Goal: Task Accomplishment & Management: Complete application form

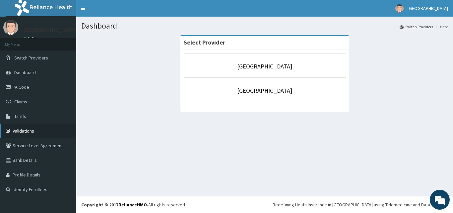
click at [23, 130] on link "Validations" at bounding box center [38, 130] width 76 height 15
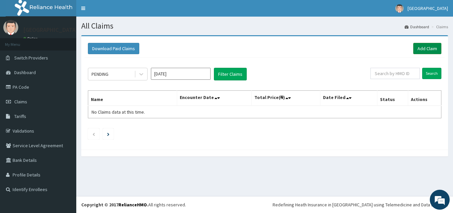
click at [428, 47] on link "Add Claim" at bounding box center [427, 48] width 28 height 11
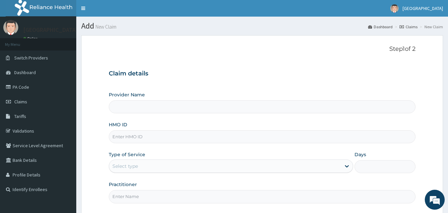
click at [149, 136] on input "HMO ID" at bounding box center [262, 136] width 307 height 13
paste input "JTA/10035/A"
type input "JTA/10035/A"
click at [141, 164] on div "Select type" at bounding box center [225, 166] width 232 height 11
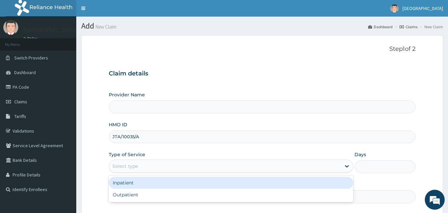
type input "[GEOGRAPHIC_DATA]"
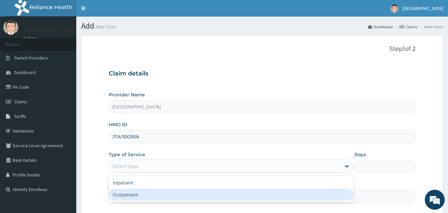
click at [134, 189] on div "Outpatient" at bounding box center [231, 194] width 245 height 12
type input "1"
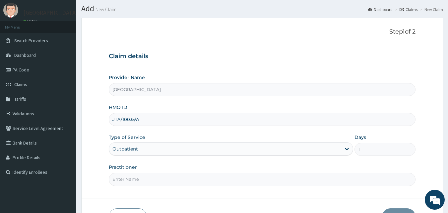
scroll to position [20, 0]
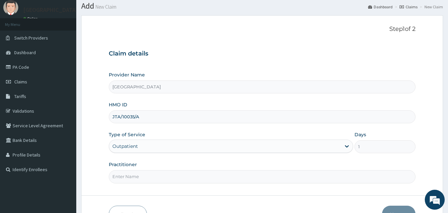
click at [231, 178] on input "Practitioner" at bounding box center [262, 176] width 307 height 13
type input "[PERSON_NAME]"
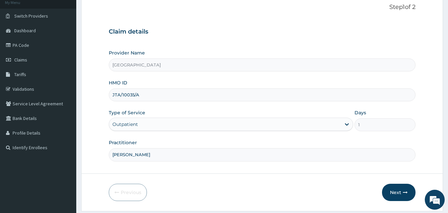
scroll to position [61, 0]
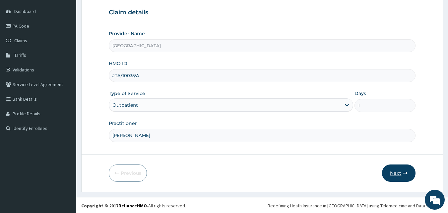
click at [393, 167] on button "Next" at bounding box center [399, 172] width 34 height 17
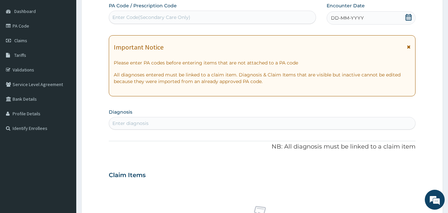
scroll to position [0, 0]
click at [406, 17] on icon at bounding box center [409, 17] width 6 height 7
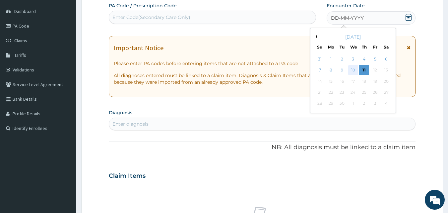
click at [354, 68] on div "10" at bounding box center [353, 70] width 10 height 10
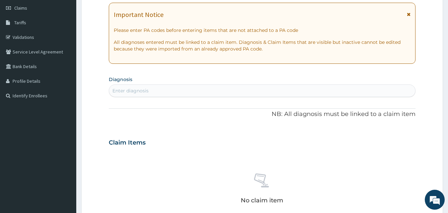
scroll to position [126, 0]
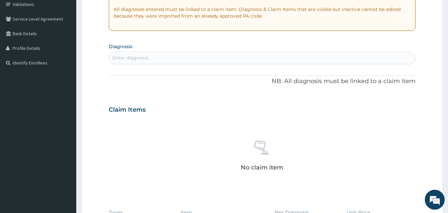
click at [191, 57] on div "Enter diagnosis" at bounding box center [262, 57] width 307 height 11
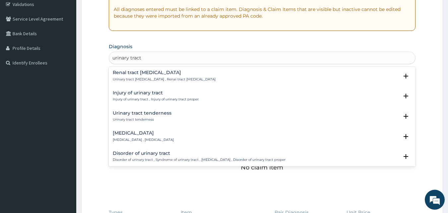
scroll to position [0, 0]
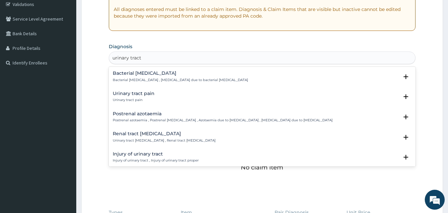
type input "urinary tract"
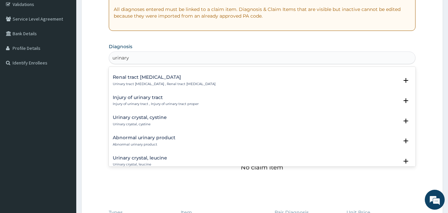
scroll to position [919, 0]
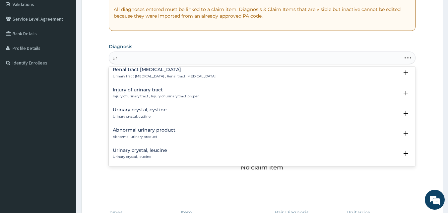
type input "u"
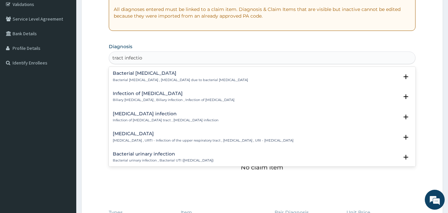
type input "tract infection"
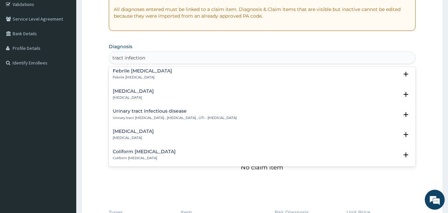
scroll to position [211, 0]
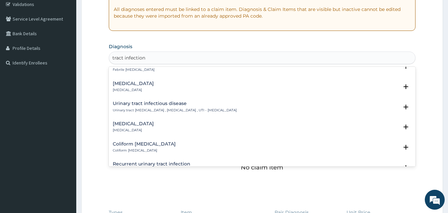
click at [167, 106] on div "Urinary tract infectious disease Urinary tract infectious disease , Urinary tra…" at bounding box center [175, 107] width 124 height 12
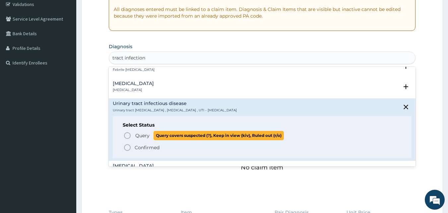
click at [127, 137] on icon "status option query" at bounding box center [127, 135] width 8 height 8
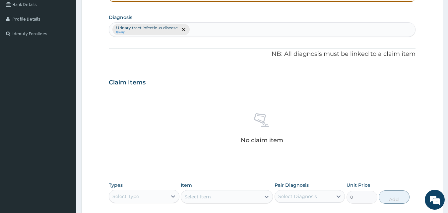
scroll to position [259, 0]
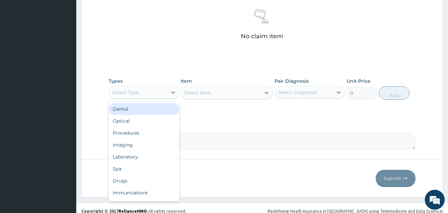
click at [162, 96] on div "Select Type" at bounding box center [138, 92] width 58 height 11
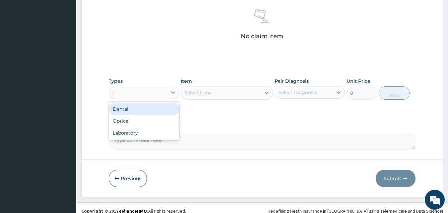
type input "la"
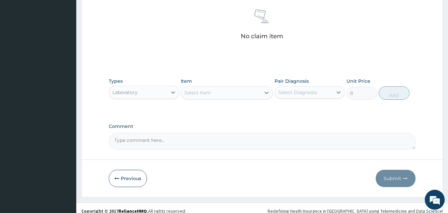
click at [228, 95] on div "Select Item" at bounding box center [221, 92] width 80 height 11
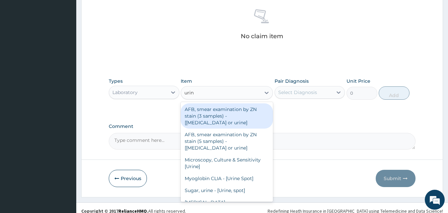
type input "urine"
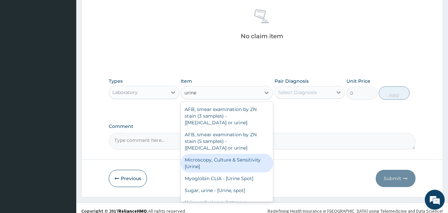
click at [229, 163] on div "Microscopy, Culture & Sensitivity [Urine]" at bounding box center [227, 163] width 92 height 19
type input "3500"
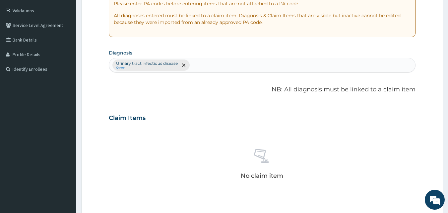
scroll to position [81, 0]
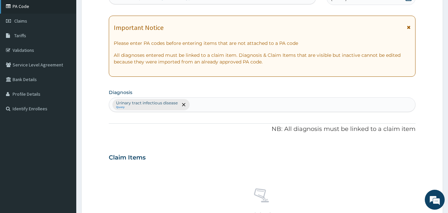
click at [35, 6] on link "PA Code" at bounding box center [38, 6] width 76 height 15
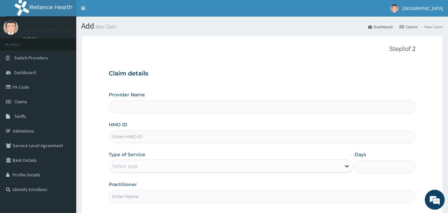
click at [150, 139] on input "HMO ID" at bounding box center [262, 136] width 307 height 13
type input "JT"
type input "[GEOGRAPHIC_DATA]"
type input "JTA/10035/A"
click at [147, 163] on div "Select type" at bounding box center [225, 166] width 232 height 11
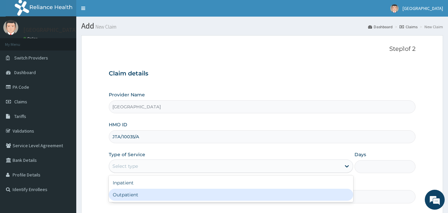
click at [132, 192] on div "Outpatient" at bounding box center [231, 194] width 245 height 12
type input "1"
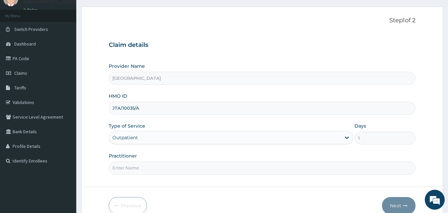
scroll to position [31, 0]
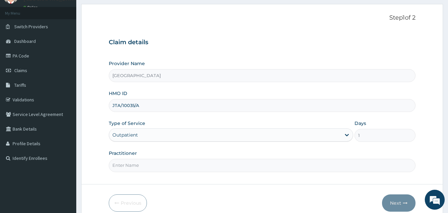
click at [268, 167] on input "Practitioner" at bounding box center [262, 165] width 307 height 13
type input "[PERSON_NAME]"
click at [397, 200] on button "Next" at bounding box center [399, 202] width 34 height 17
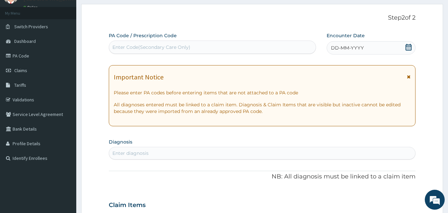
click at [409, 46] on icon at bounding box center [409, 47] width 6 height 7
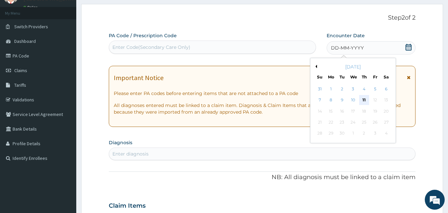
click at [364, 99] on div "11" at bounding box center [364, 100] width 10 height 10
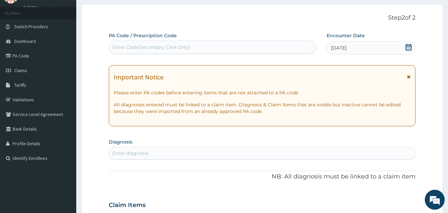
click at [409, 47] on icon at bounding box center [408, 47] width 7 height 7
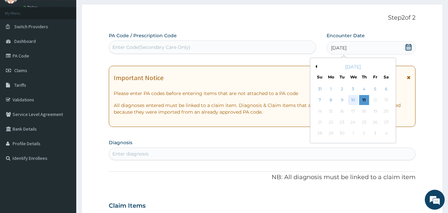
click at [354, 99] on div "10" at bounding box center [353, 100] width 10 height 10
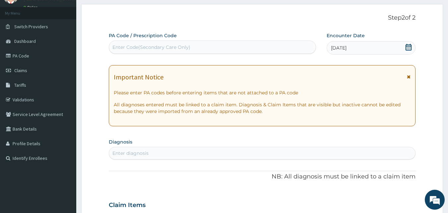
click at [172, 151] on div "Enter diagnosis" at bounding box center [262, 153] width 307 height 11
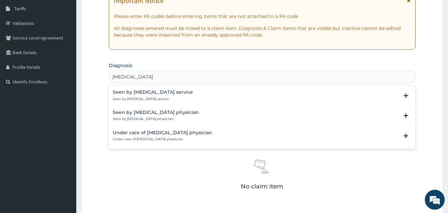
scroll to position [108, 0]
click at [113, 75] on input "INFECTIOUS DISEASES" at bounding box center [139, 75] width 54 height 7
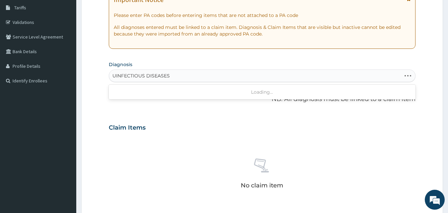
type input "INFECTIOUS DISEASES"
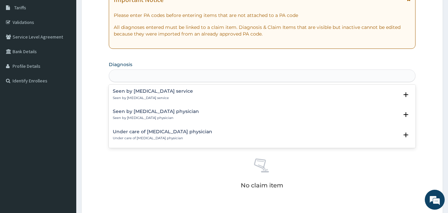
click at [184, 75] on div "INFECTIOUS DISEASES" at bounding box center [262, 75] width 307 height 11
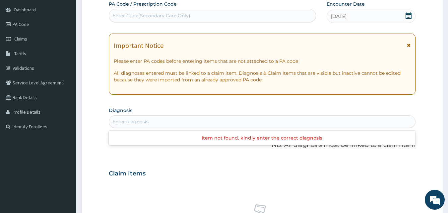
scroll to position [38, 0]
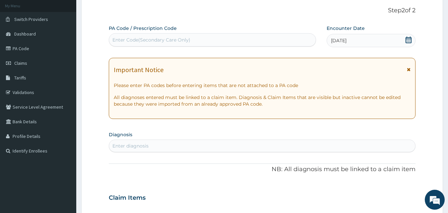
click at [230, 40] on div "Enter Code(Secondary Care Only)" at bounding box center [212, 40] width 207 height 11
paste input "PA/D15A24"
type input "PA/D15A24"
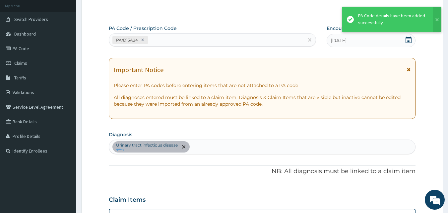
scroll to position [170, 0]
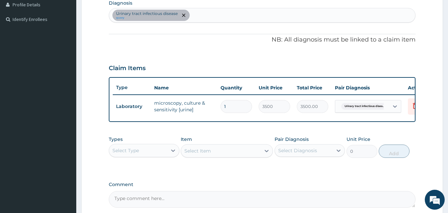
click at [225, 17] on div "Urinary tract infectious disease query" at bounding box center [262, 15] width 307 height 14
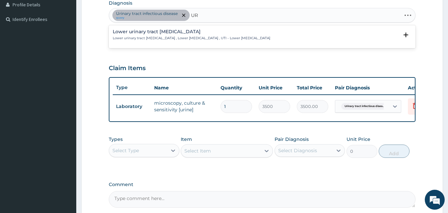
type input "U"
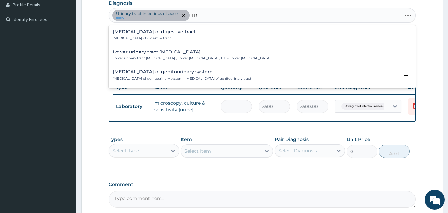
type input "T"
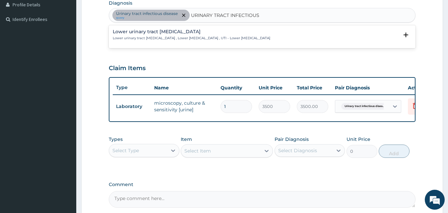
scroll to position [0, 0]
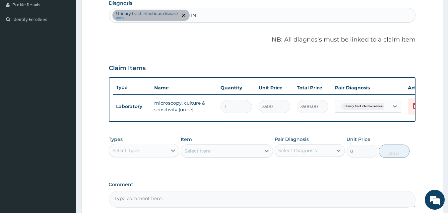
type input "I"
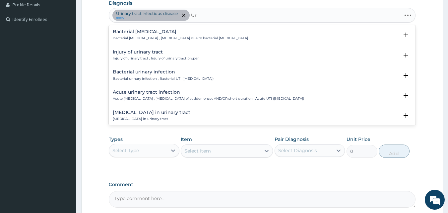
type input "U"
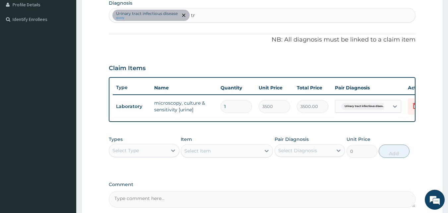
type input "t"
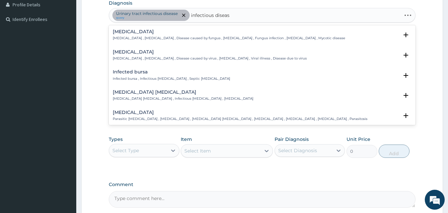
type input "infectious disease"
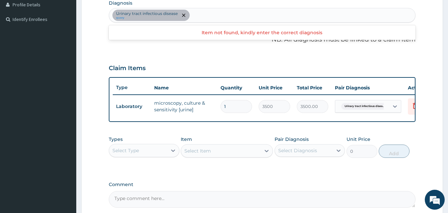
click at [249, 13] on div "Urinary tract infectious disease query" at bounding box center [262, 15] width 307 height 14
click at [184, 15] on icon "remove selection option" at bounding box center [183, 15] width 3 height 3
click at [183, 20] on div at bounding box center [183, 15] width 9 height 11
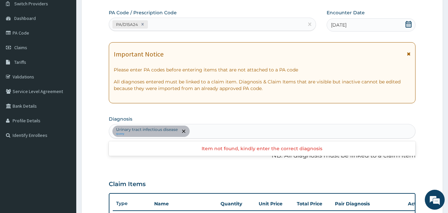
scroll to position [46, 0]
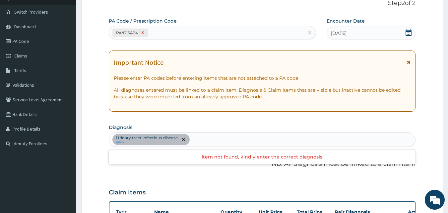
click at [142, 33] on icon at bounding box center [142, 33] width 2 height 2
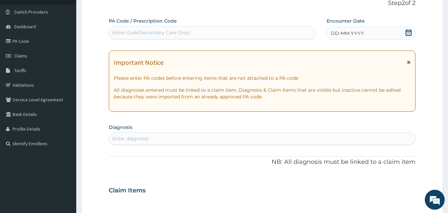
click at [147, 139] on div "Enter diagnosis" at bounding box center [130, 138] width 36 height 7
type input "u"
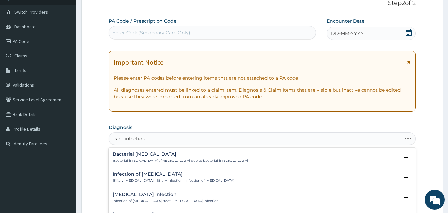
type input "tract infectious"
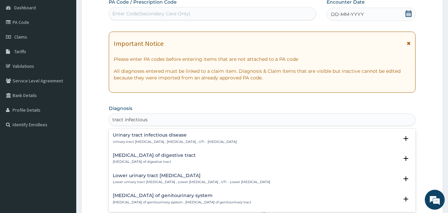
scroll to position [65, 0]
click at [179, 137] on div "Urinary tract infectious disease Urinary tract infectious disease , Urinary tra…" at bounding box center [175, 138] width 124 height 12
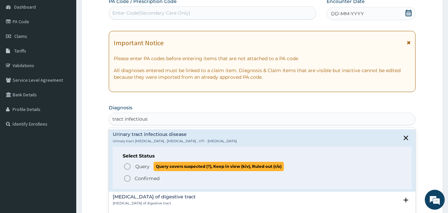
click at [127, 166] on icon "status option query" at bounding box center [127, 166] width 8 height 8
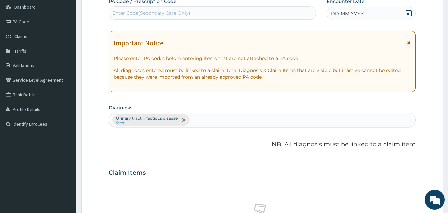
click at [168, 15] on div "Enter Code(Secondary Care Only)" at bounding box center [151, 13] width 78 height 7
paste input "PA/D15A24"
type input "PA/D15A24"
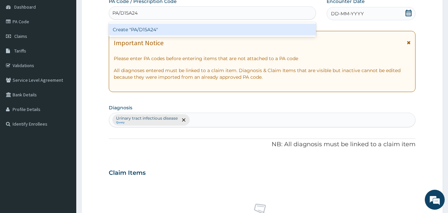
click at [167, 27] on div "Create "PA/D15A24"" at bounding box center [213, 30] width 208 height 12
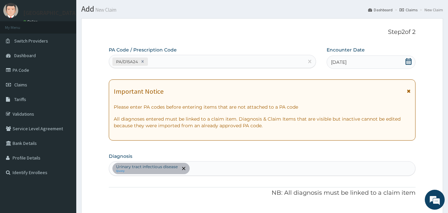
scroll to position [16, 0]
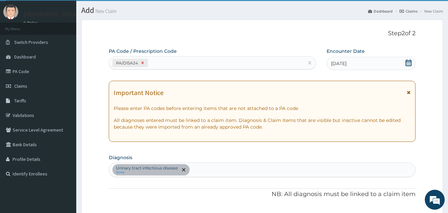
click at [142, 63] on icon at bounding box center [142, 63] width 2 height 2
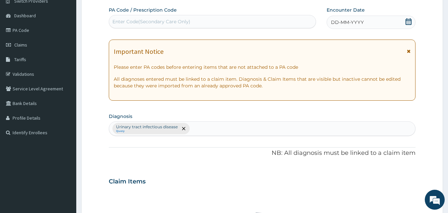
scroll to position [75, 0]
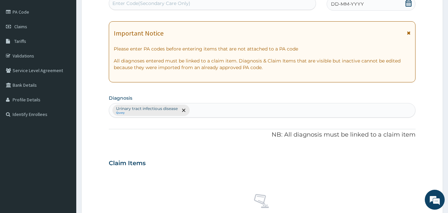
click at [239, 110] on div "Urinary tract infectious disease Query" at bounding box center [262, 110] width 307 height 14
type input "u"
click at [163, 6] on div "Enter Code(Secondary Care Only)" at bounding box center [151, 3] width 78 height 7
paste input "PA/D15A24"
type input "PA/D15A24"
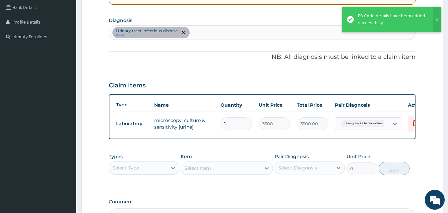
scroll to position [154, 0]
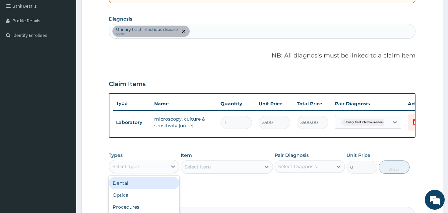
click at [151, 172] on div "Select Type" at bounding box center [138, 166] width 58 height 11
type input "dr"
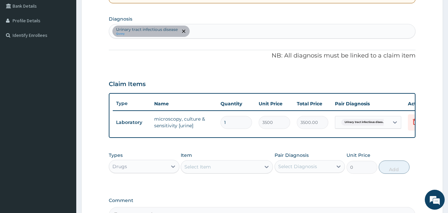
click at [246, 172] on div "Select Item" at bounding box center [221, 166] width 80 height 11
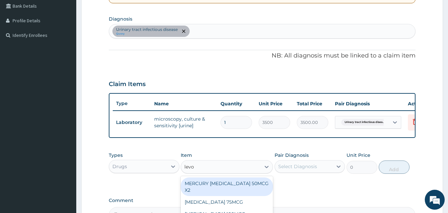
type input "levof"
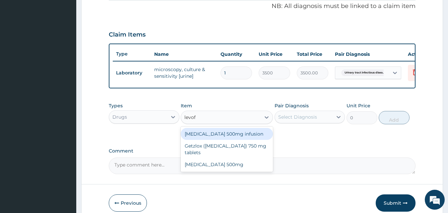
scroll to position [212, 0]
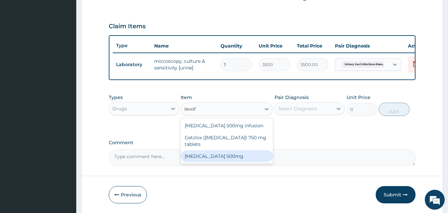
click at [212, 161] on div "[MEDICAL_DATA] 500mg" at bounding box center [227, 156] width 92 height 12
type input "200"
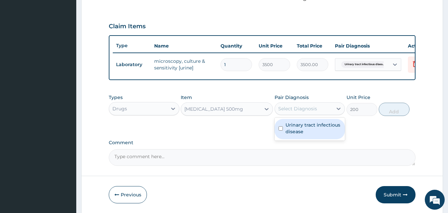
click at [308, 112] on div "Select Diagnosis" at bounding box center [297, 108] width 39 height 7
click at [300, 131] on label "Urinary tract infectious disease" at bounding box center [314, 127] width 56 height 13
checkbox input "true"
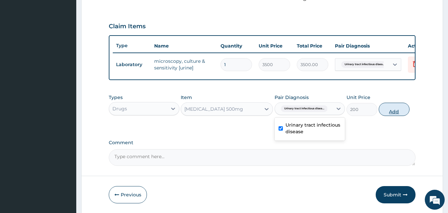
click at [396, 113] on button "Add" at bounding box center [394, 109] width 31 height 13
type input "0"
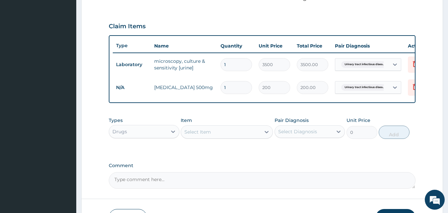
type input "0.00"
type input "1"
type input "200.00"
type input "10"
type input "2000.00"
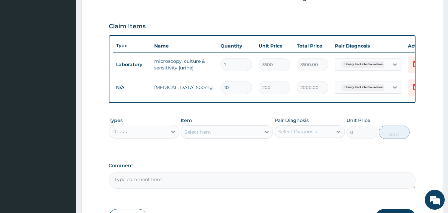
type input "10"
click at [215, 137] on div "Select Item" at bounding box center [221, 131] width 80 height 11
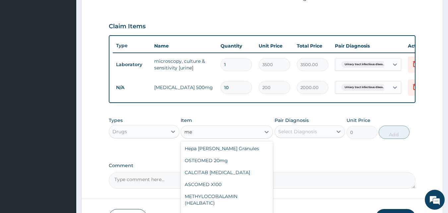
type input "m"
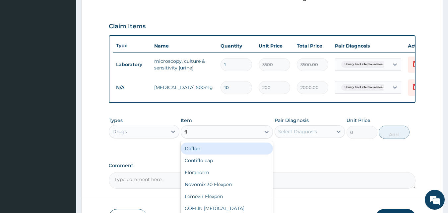
type input "fla"
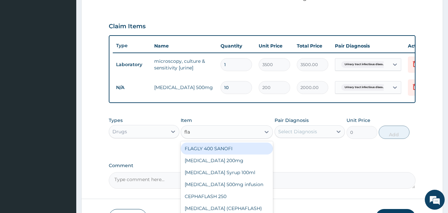
click at [215, 152] on div "FLAGLY 400 SANOFI" at bounding box center [227, 148] width 92 height 12
type input "60"
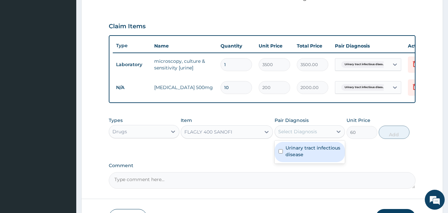
click at [297, 135] on div "Select Diagnosis" at bounding box center [297, 131] width 39 height 7
click at [293, 149] on div "Urinary tract infectious disease" at bounding box center [310, 152] width 71 height 20
checkbox input "true"
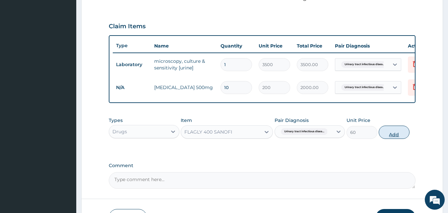
click at [391, 139] on button "Add" at bounding box center [394, 131] width 31 height 13
type input "0"
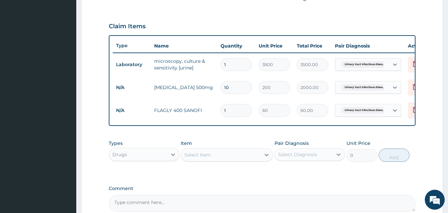
type input "10"
type input "600.00"
type input "1"
type input "60.00"
type input "15"
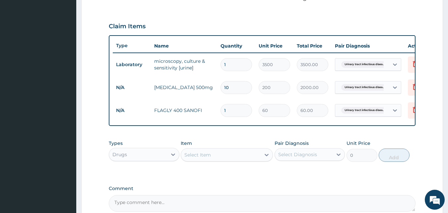
type input "900.00"
type input "15"
click at [208, 158] on div "Select Item" at bounding box center [197, 154] width 27 height 7
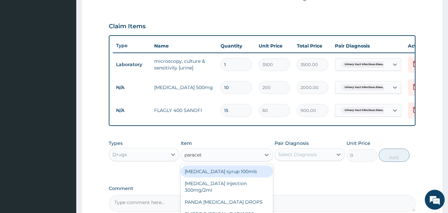
type input "paraceta"
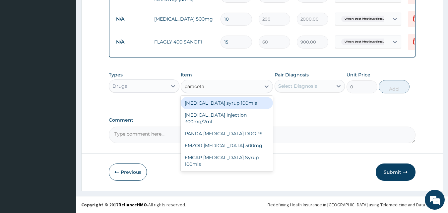
scroll to position [285, 0]
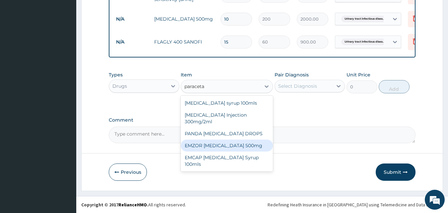
click at [209, 145] on div "EMZOR PARACETAMOL 500mg" at bounding box center [227, 145] width 92 height 12
type input "20"
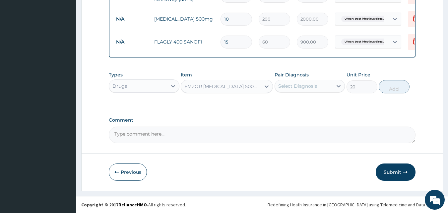
click at [317, 84] on div "Select Diagnosis" at bounding box center [304, 86] width 58 height 11
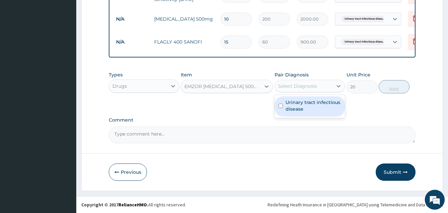
click at [301, 111] on label "Urinary tract infectious disease" at bounding box center [314, 105] width 56 height 13
checkbox input "true"
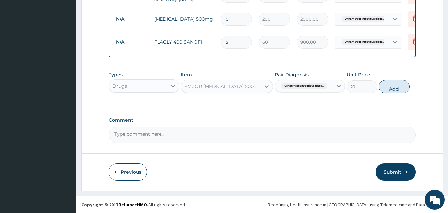
click at [394, 88] on button "Add" at bounding box center [394, 86] width 31 height 13
type input "0"
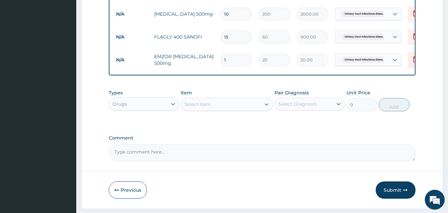
type input "18"
type input "360.00"
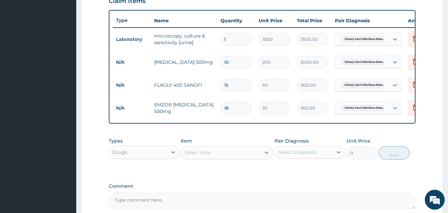
scroll to position [241, 0]
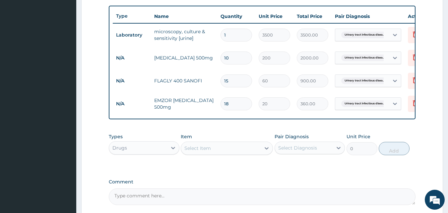
type input "18"
click at [115, 151] on div "Drugs" at bounding box center [119, 147] width 15 height 7
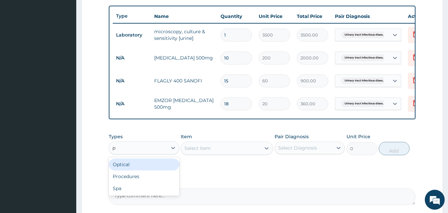
type input "pr"
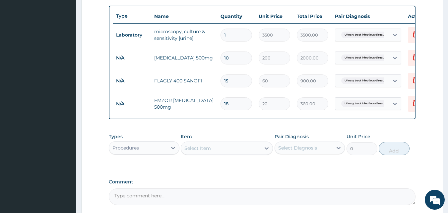
click at [206, 151] on div "Select Item" at bounding box center [197, 148] width 27 height 7
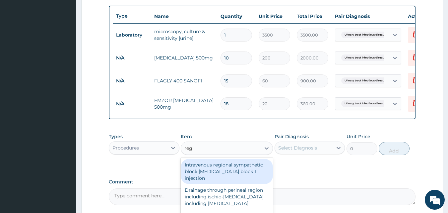
type input "regis"
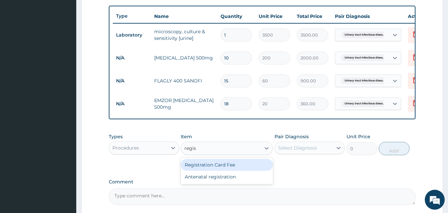
click at [206, 166] on div "Registration Card Fee" at bounding box center [227, 165] width 92 height 12
type input "2000"
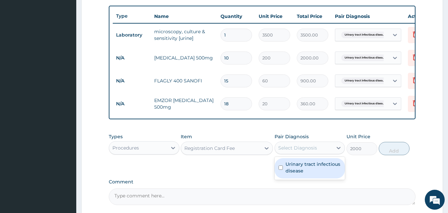
click at [318, 147] on div "Select Diagnosis" at bounding box center [304, 147] width 58 height 11
click at [305, 168] on label "Urinary tract infectious disease" at bounding box center [314, 167] width 56 height 13
checkbox input "true"
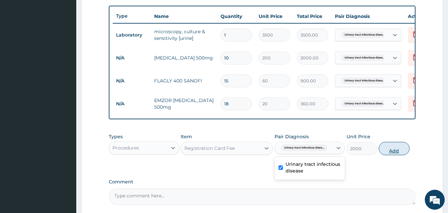
click at [391, 155] on button "Add" at bounding box center [394, 148] width 31 height 13
type input "0"
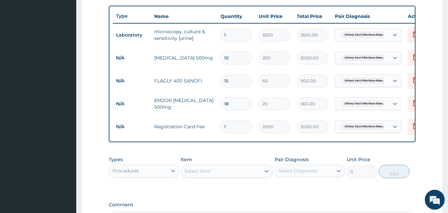
click at [207, 174] on div "Select Item" at bounding box center [197, 171] width 27 height 7
click at [206, 174] on div "Select Item" at bounding box center [197, 171] width 27 height 7
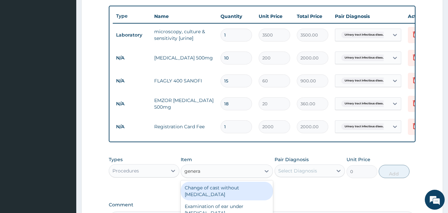
type input "general"
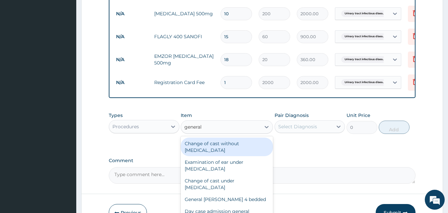
scroll to position [325, 0]
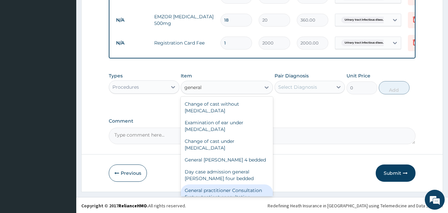
click at [255, 194] on div "General practitioner Consultation first outpatient consultation" at bounding box center [227, 193] width 92 height 19
type input "3000"
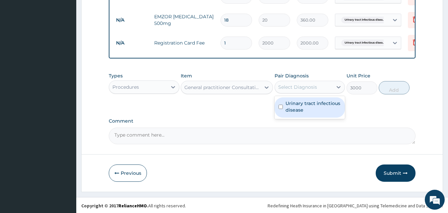
click at [313, 90] on div "Select Diagnosis" at bounding box center [297, 87] width 39 height 7
click at [300, 113] on label "Urinary tract infectious disease" at bounding box center [314, 106] width 56 height 13
checkbox input "true"
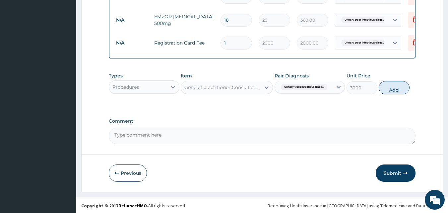
click at [394, 92] on button "Add" at bounding box center [394, 87] width 31 height 13
type input "0"
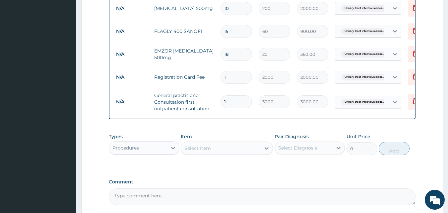
scroll to position [357, 0]
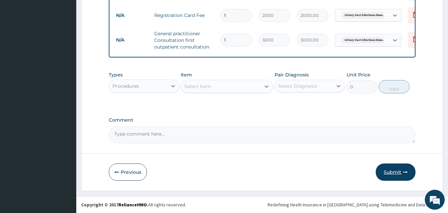
click at [396, 173] on button "Submit" at bounding box center [396, 171] width 40 height 17
click at [394, 172] on button "Submit" at bounding box center [396, 171] width 40 height 17
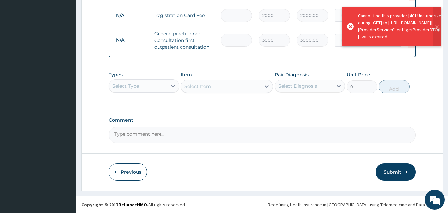
click at [389, 29] on div "Cannot find this provider [401 Unauthorized] during [GET] to [https://daara-ser…" at bounding box center [405, 26] width 95 height 28
click at [352, 27] on icon at bounding box center [350, 26] width 7 height 7
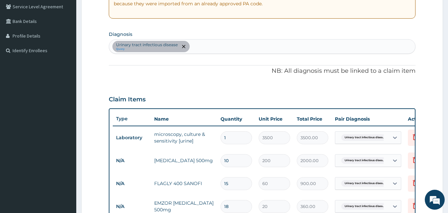
scroll to position [0, 0]
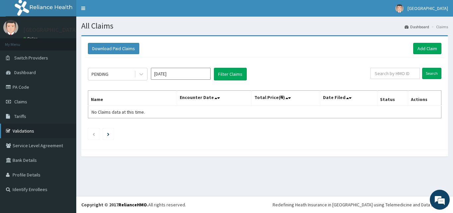
click at [28, 134] on link "Validations" at bounding box center [38, 130] width 76 height 15
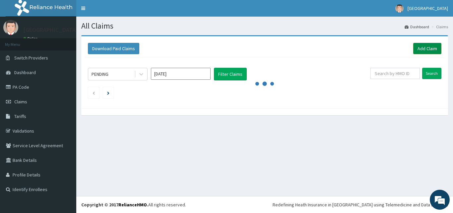
click at [418, 51] on link "Add Claim" at bounding box center [427, 48] width 28 height 11
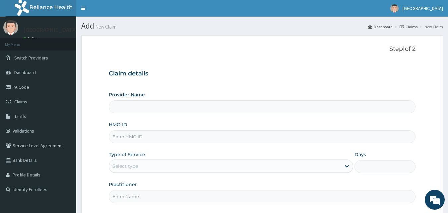
click at [171, 141] on input "HMO ID" at bounding box center [262, 136] width 307 height 13
paste input "JTA/10035/A"
type input "JTA/10035/A"
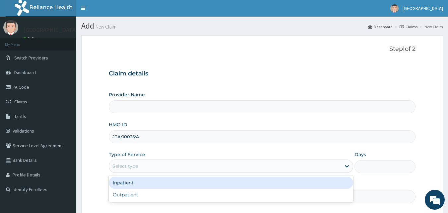
click at [135, 167] on div "Select type" at bounding box center [125, 166] width 26 height 7
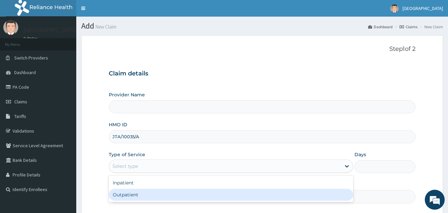
click at [130, 193] on div "Outpatient" at bounding box center [231, 194] width 245 height 12
type input "1"
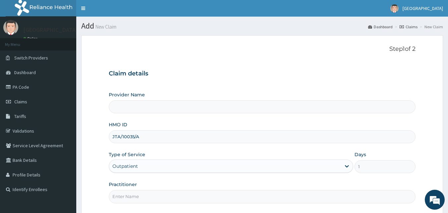
type input "[GEOGRAPHIC_DATA]"
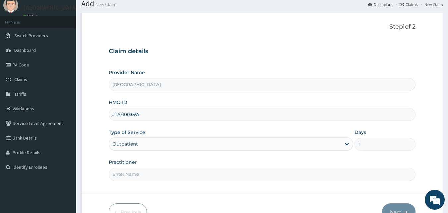
scroll to position [38, 0]
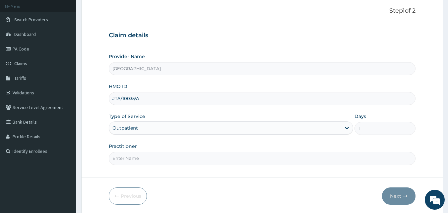
click at [241, 160] on input "Practitioner" at bounding box center [262, 158] width 307 height 13
type input "[PERSON_NAME]"
click at [393, 190] on button "Next" at bounding box center [399, 195] width 34 height 17
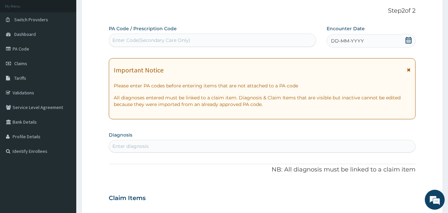
scroll to position [0, 0]
click at [406, 40] on icon at bounding box center [408, 40] width 7 height 7
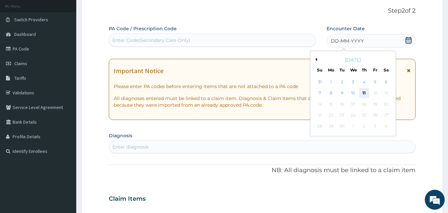
click at [365, 91] on div "11" at bounding box center [364, 93] width 10 height 10
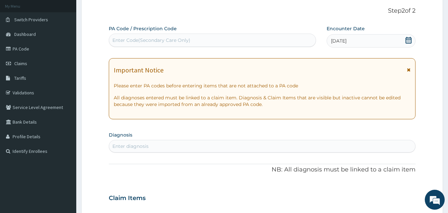
click at [141, 147] on div "Enter diagnosis" at bounding box center [130, 146] width 36 height 7
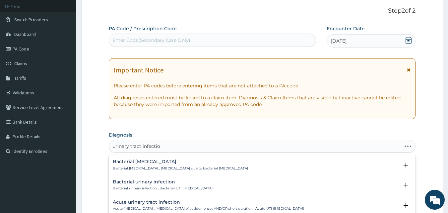
type input "urinary tract infectiou"
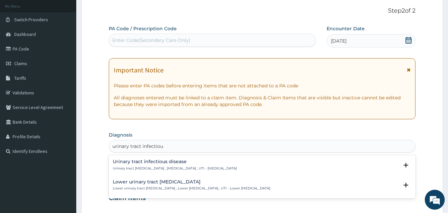
click at [142, 165] on div "Urinary tract [MEDICAL_DATA] Urinary tract [MEDICAL_DATA] , [MEDICAL_DATA] , UT…" at bounding box center [175, 165] width 124 height 12
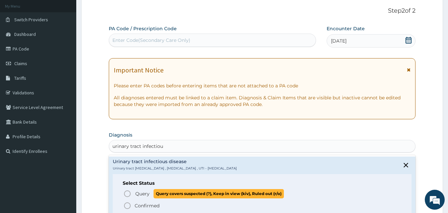
click at [128, 194] on icon "status option query" at bounding box center [127, 193] width 8 height 8
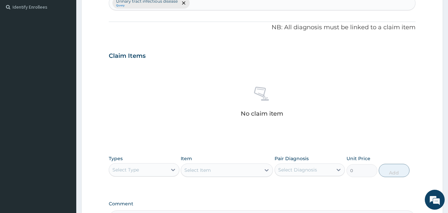
scroll to position [218, 0]
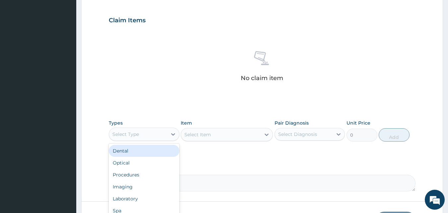
click at [164, 136] on div "Select Type" at bounding box center [138, 134] width 58 height 11
type input "dr"
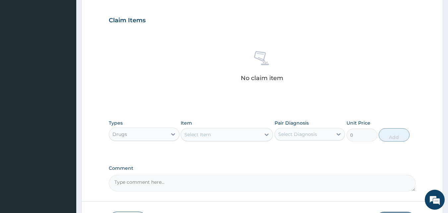
click at [215, 134] on div "Select Item" at bounding box center [221, 134] width 80 height 11
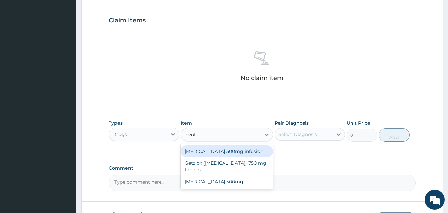
type input "levofl"
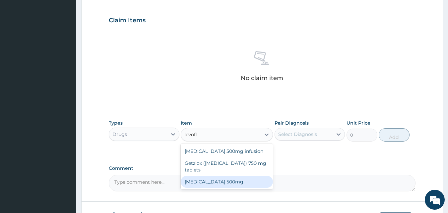
click at [197, 179] on div "LEVOFLOXACIN 500mg" at bounding box center [227, 182] width 92 height 12
type input "200"
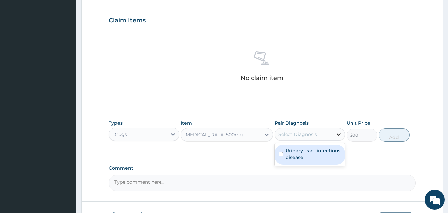
click at [336, 133] on icon at bounding box center [338, 134] width 7 height 7
click at [305, 151] on label "Urinary tract infectious disease" at bounding box center [314, 153] width 56 height 13
checkbox input "true"
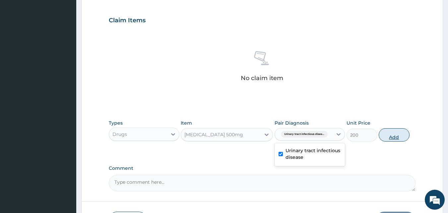
click at [392, 136] on button "Add" at bounding box center [394, 134] width 31 height 13
type input "0"
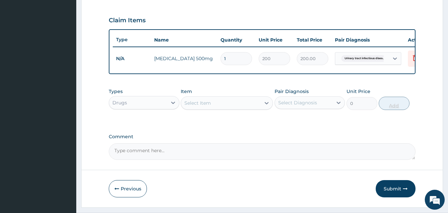
type input "10"
type input "2000.00"
type input "10"
click at [251, 108] on div "Select Item" at bounding box center [221, 103] width 80 height 11
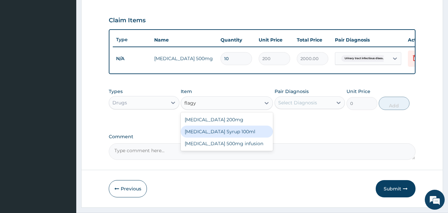
type input "flag"
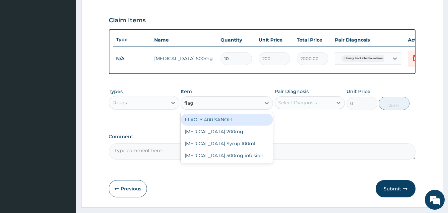
click at [210, 125] on div "FLAGLY 400 SANOFI" at bounding box center [227, 119] width 92 height 12
type input "60"
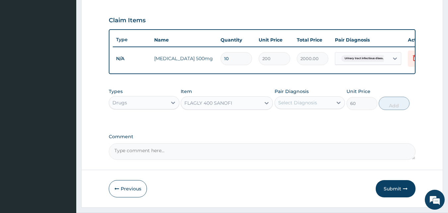
click at [292, 106] on div "Select Diagnosis" at bounding box center [297, 102] width 39 height 7
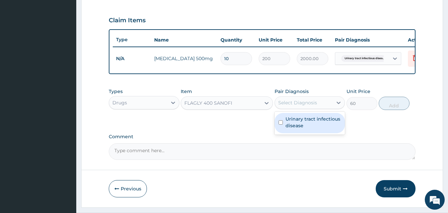
click at [285, 125] on div "Urinary tract infectious disease" at bounding box center [310, 123] width 71 height 20
checkbox input "true"
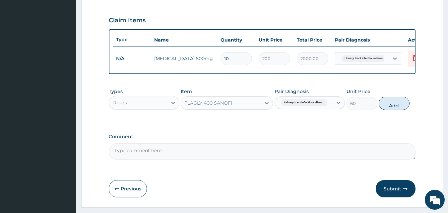
click at [395, 110] on button "Add" at bounding box center [394, 103] width 31 height 13
type input "0"
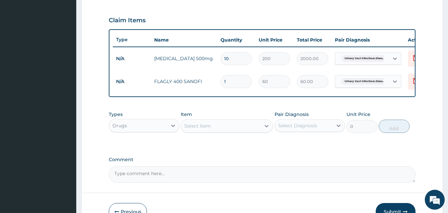
type input "15"
type input "900.00"
type input "15"
click at [202, 129] on div "Select Item" at bounding box center [197, 125] width 27 height 7
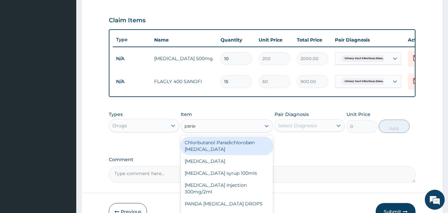
type input "parace"
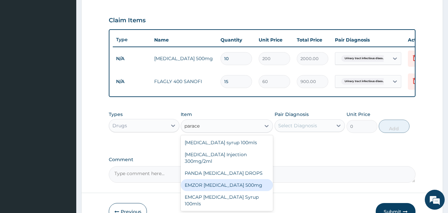
click at [210, 191] on div "EMZOR PARACETAMOL 500mg" at bounding box center [227, 185] width 92 height 12
type input "20"
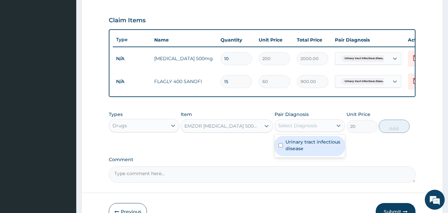
click at [307, 129] on div "Select Diagnosis" at bounding box center [297, 125] width 39 height 7
click at [319, 152] on label "Urinary tract infectious disease" at bounding box center [314, 144] width 56 height 13
checkbox input "true"
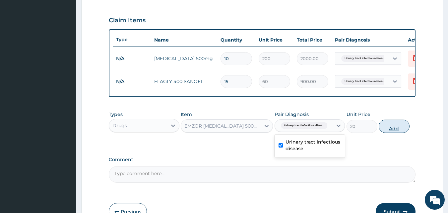
click at [390, 131] on button "Add" at bounding box center [394, 125] width 31 height 13
type input "0"
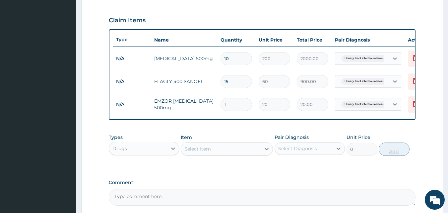
type input "18"
type input "360.00"
type input "18"
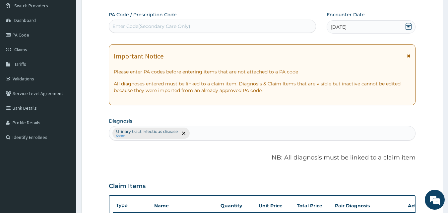
scroll to position [37, 0]
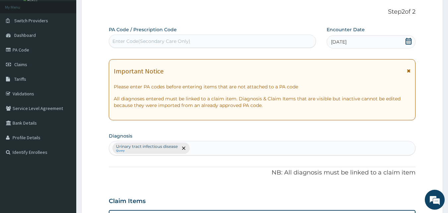
click at [275, 45] on div "Enter Code(Secondary Care Only)" at bounding box center [212, 41] width 207 height 11
paste input "JTA/10035/A"
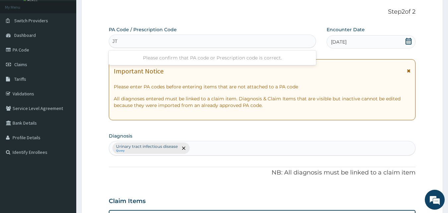
type input "J"
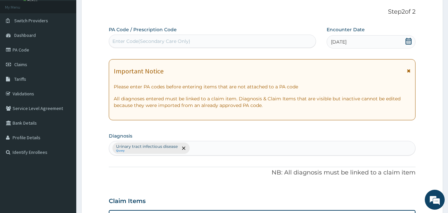
click at [190, 39] on div "Enter Code(Secondary Care Only)" at bounding box center [212, 41] width 207 height 11
paste input "PA/D15A24"
type input "PA/D15A24"
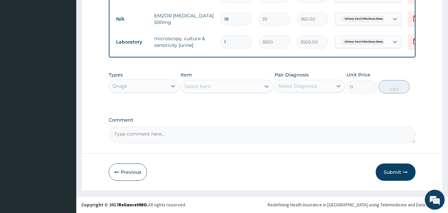
scroll to position [308, 0]
click at [171, 86] on icon at bounding box center [173, 86] width 7 height 7
type input "pro"
click at [228, 86] on div "Select Item" at bounding box center [221, 86] width 80 height 11
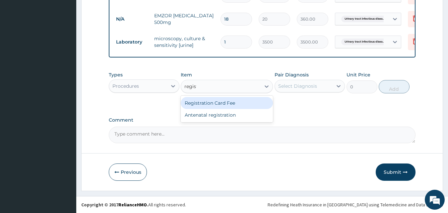
type input "registr"
click at [219, 103] on div "Registration Card Fee" at bounding box center [227, 103] width 92 height 12
type input "2000"
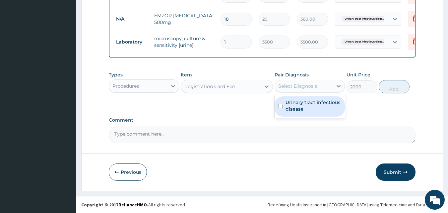
click at [309, 90] on div "Select Diagnosis" at bounding box center [304, 86] width 58 height 11
click at [299, 104] on label "Urinary tract infectious disease" at bounding box center [314, 105] width 56 height 13
checkbox input "true"
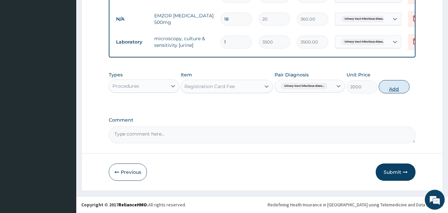
click at [395, 86] on button "Add" at bounding box center [394, 86] width 31 height 13
type input "0"
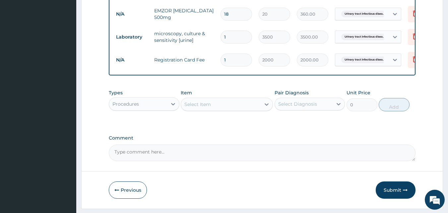
click at [223, 109] on div "Select Item" at bounding box center [221, 104] width 80 height 11
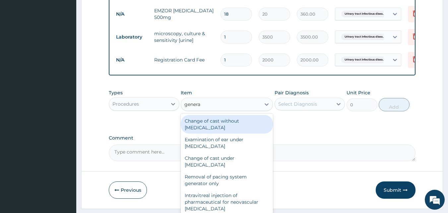
type input "general"
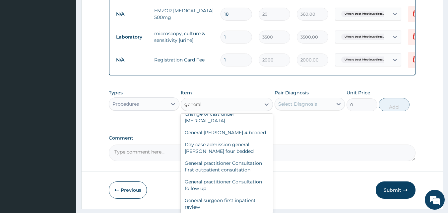
scroll to position [45, 0]
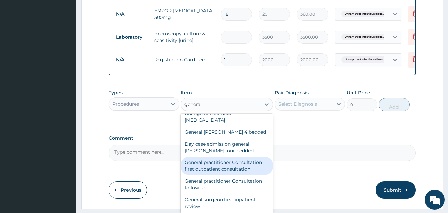
click at [231, 171] on div "General practitioner Consultation first outpatient consultation" at bounding box center [227, 165] width 92 height 19
type input "3000"
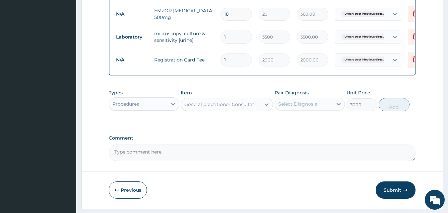
click at [298, 107] on div "Select Diagnosis" at bounding box center [297, 104] width 39 height 7
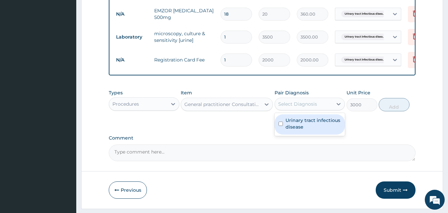
click at [293, 126] on label "Urinary tract infectious disease" at bounding box center [314, 123] width 56 height 13
checkbox input "true"
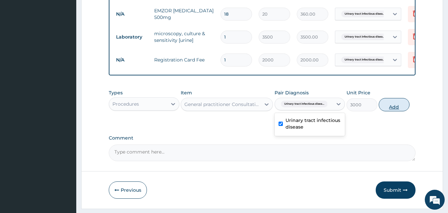
click at [387, 111] on button "Add" at bounding box center [394, 104] width 31 height 13
type input "0"
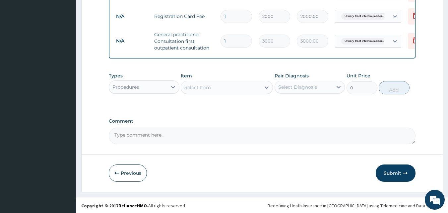
scroll to position [357, 0]
click at [398, 174] on button "Submit" at bounding box center [396, 171] width 40 height 17
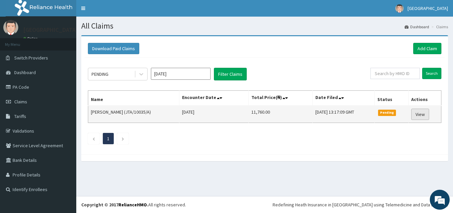
click at [420, 116] on link "View" at bounding box center [420, 113] width 18 height 11
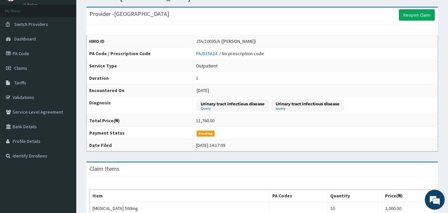
scroll to position [11, 0]
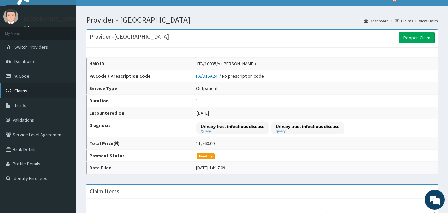
click at [20, 88] on span "Claims" at bounding box center [20, 91] width 13 height 6
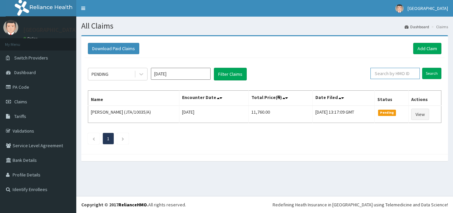
click at [401, 72] on input "text" at bounding box center [395, 73] width 49 height 11
click at [422, 68] on input "Search" at bounding box center [431, 73] width 19 height 11
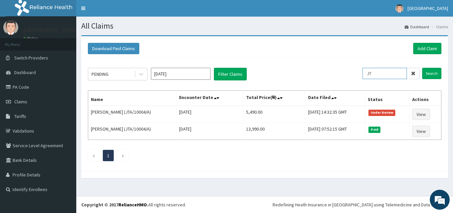
type input "J"
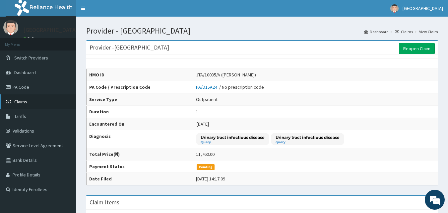
click at [22, 103] on span "Claims" at bounding box center [20, 102] width 13 height 6
